Goal: Transaction & Acquisition: Purchase product/service

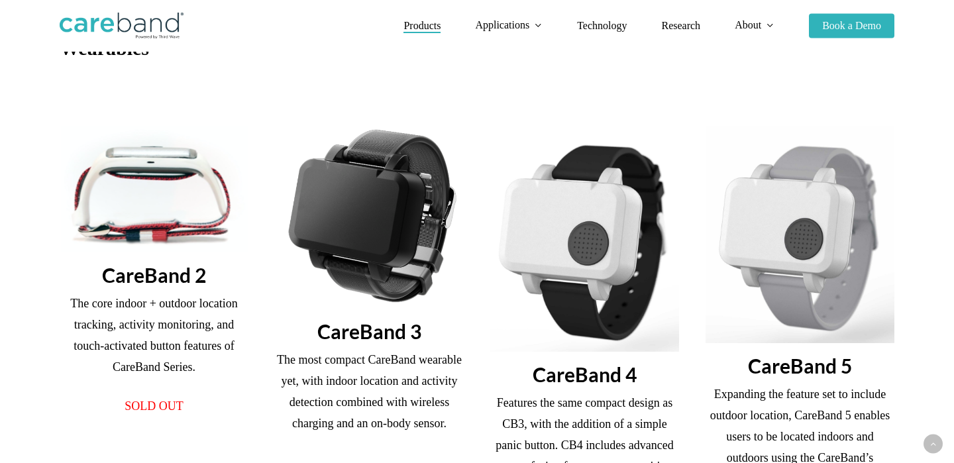
scroll to position [338, 0]
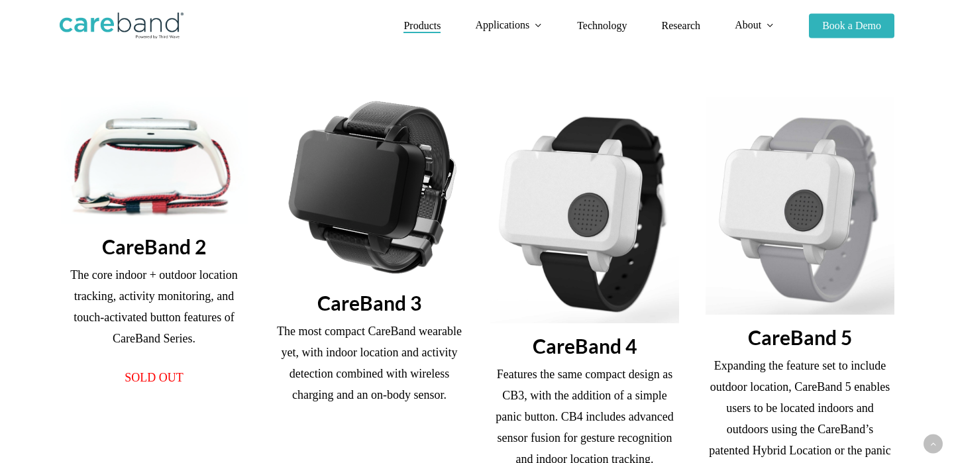
click at [361, 200] on img at bounding box center [369, 188] width 189 height 183
click at [373, 225] on img at bounding box center [369, 188] width 189 height 183
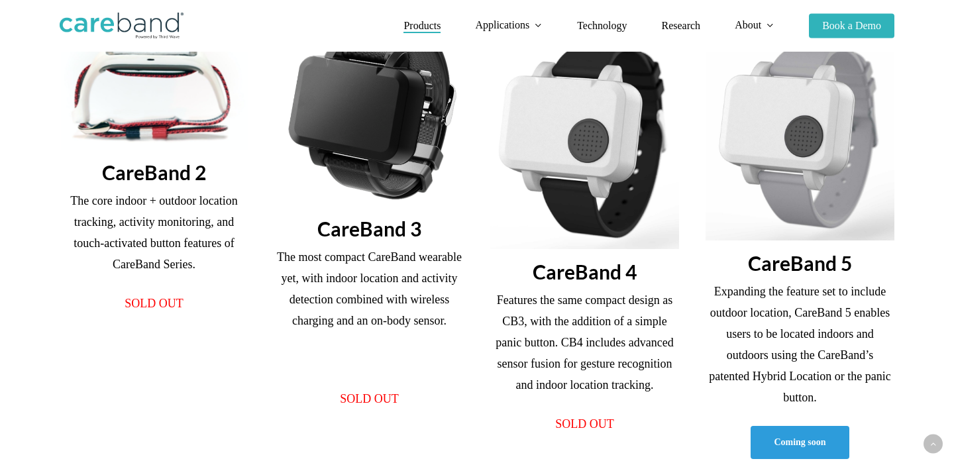
scroll to position [415, 0]
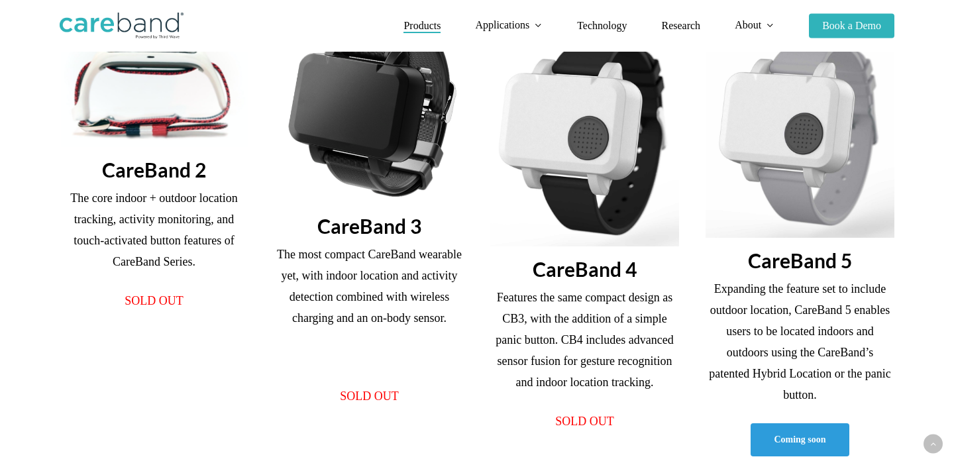
click at [849, 174] on img at bounding box center [799, 129] width 189 height 217
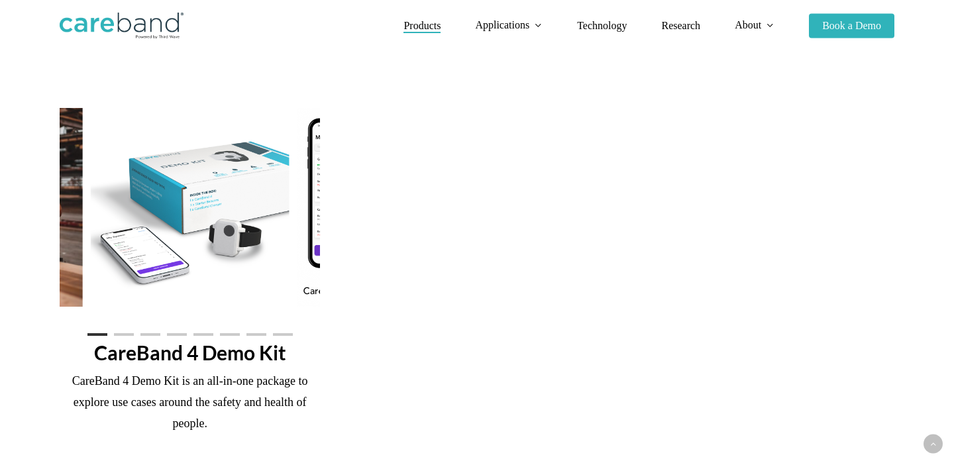
scroll to position [825, 0]
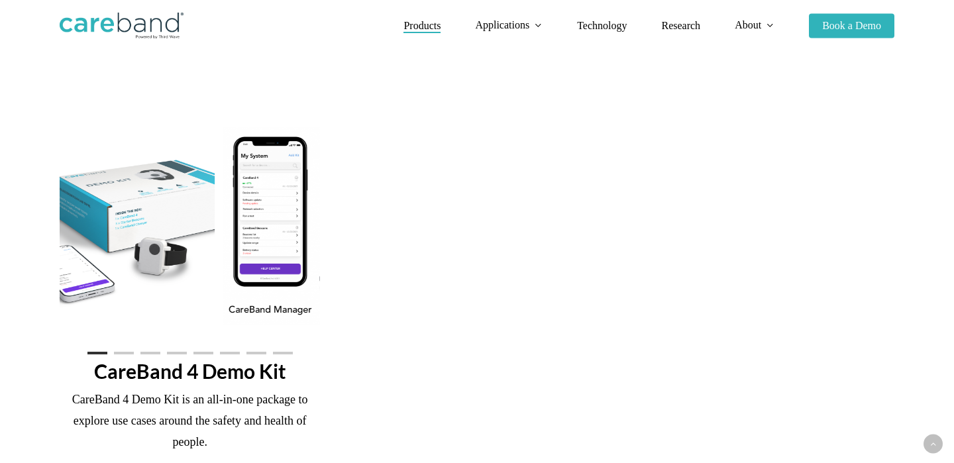
click at [182, 208] on img at bounding box center [115, 226] width 199 height 199
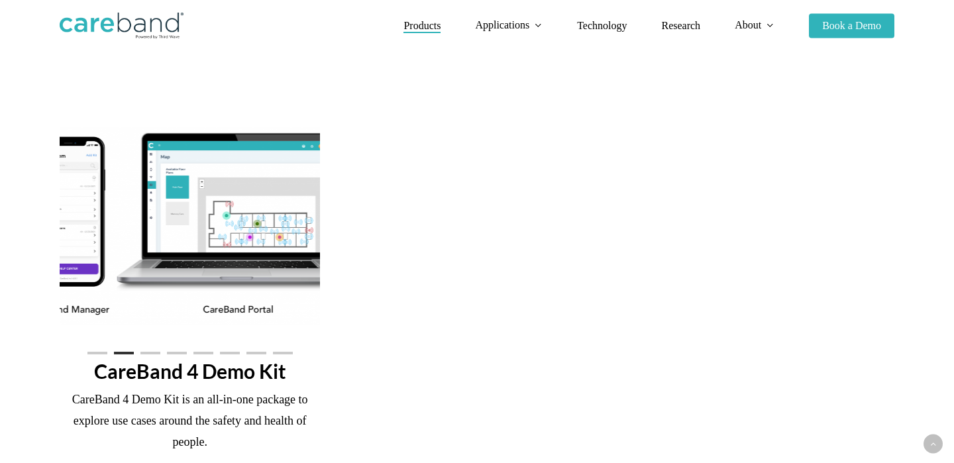
click at [164, 239] on img at bounding box center [191, 226] width 342 height 199
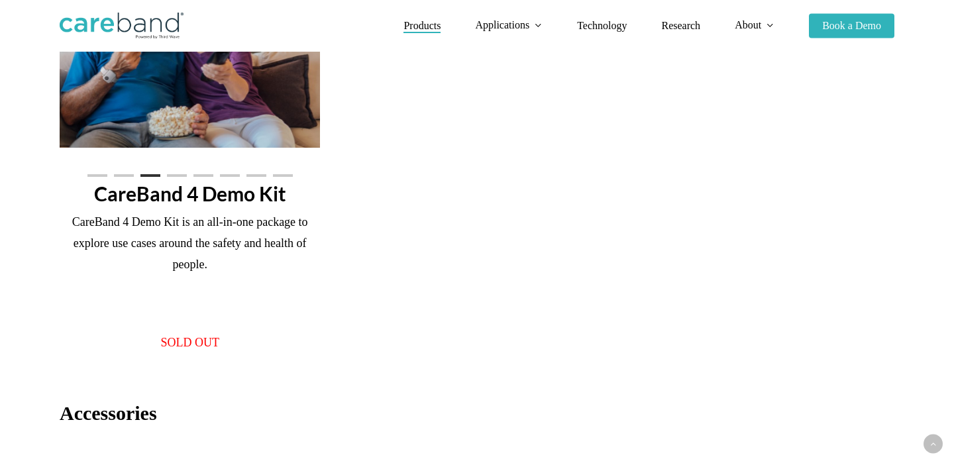
scroll to position [1024, 0]
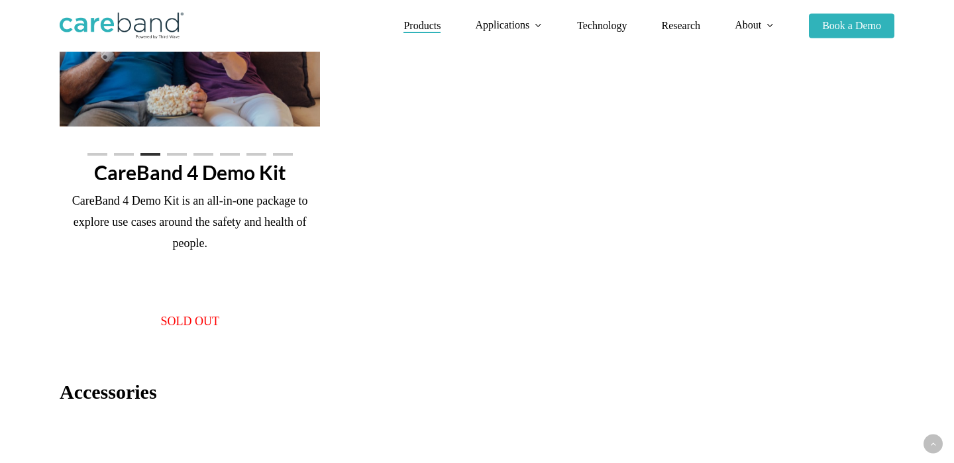
click at [174, 324] on span "SOLD OUT" at bounding box center [189, 321] width 59 height 13
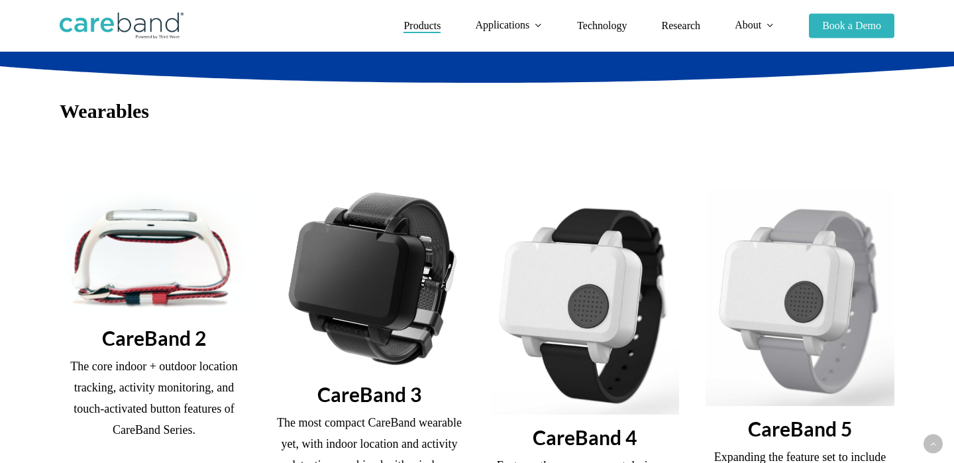
scroll to position [0, 0]
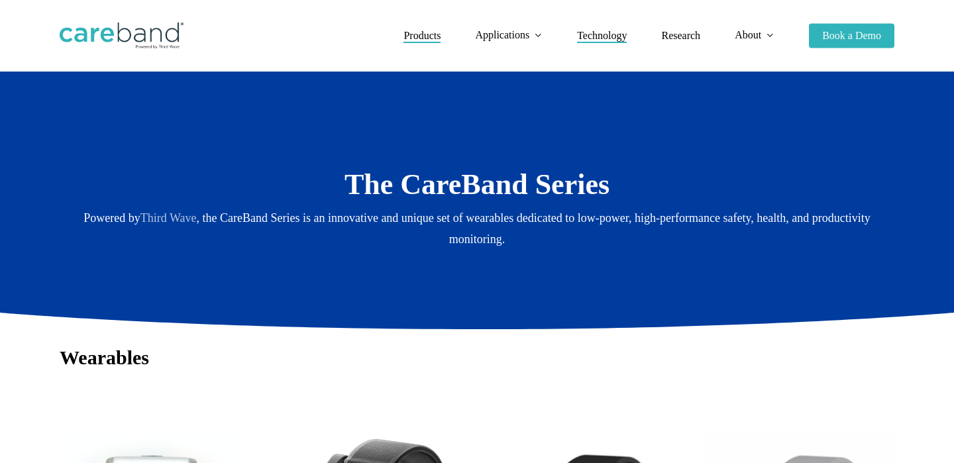
click at [620, 39] on span "Technology" at bounding box center [602, 35] width 50 height 11
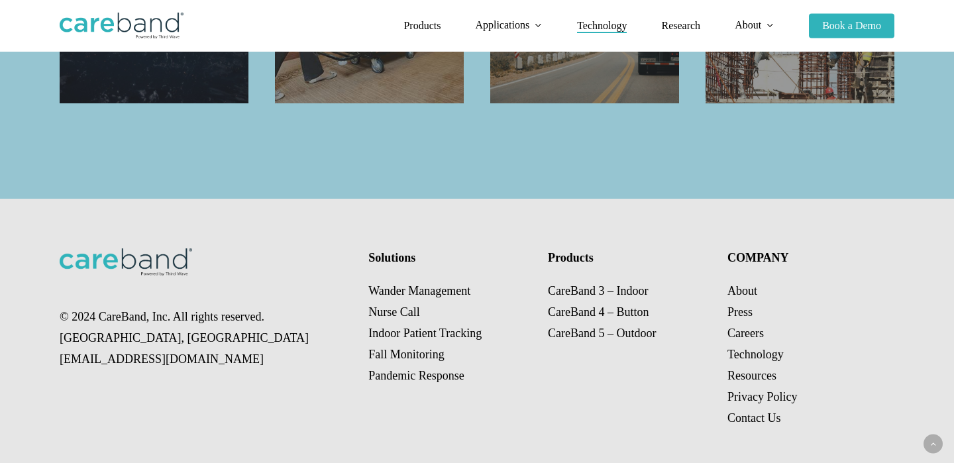
scroll to position [1598, 0]
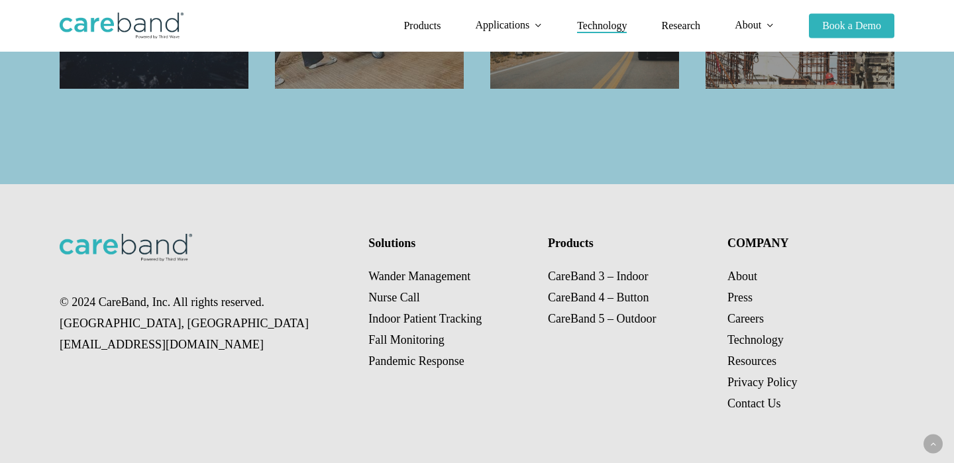
click at [129, 30] on img at bounding box center [121, 26] width 122 height 26
